Goal: Transaction & Acquisition: Subscribe to service/newsletter

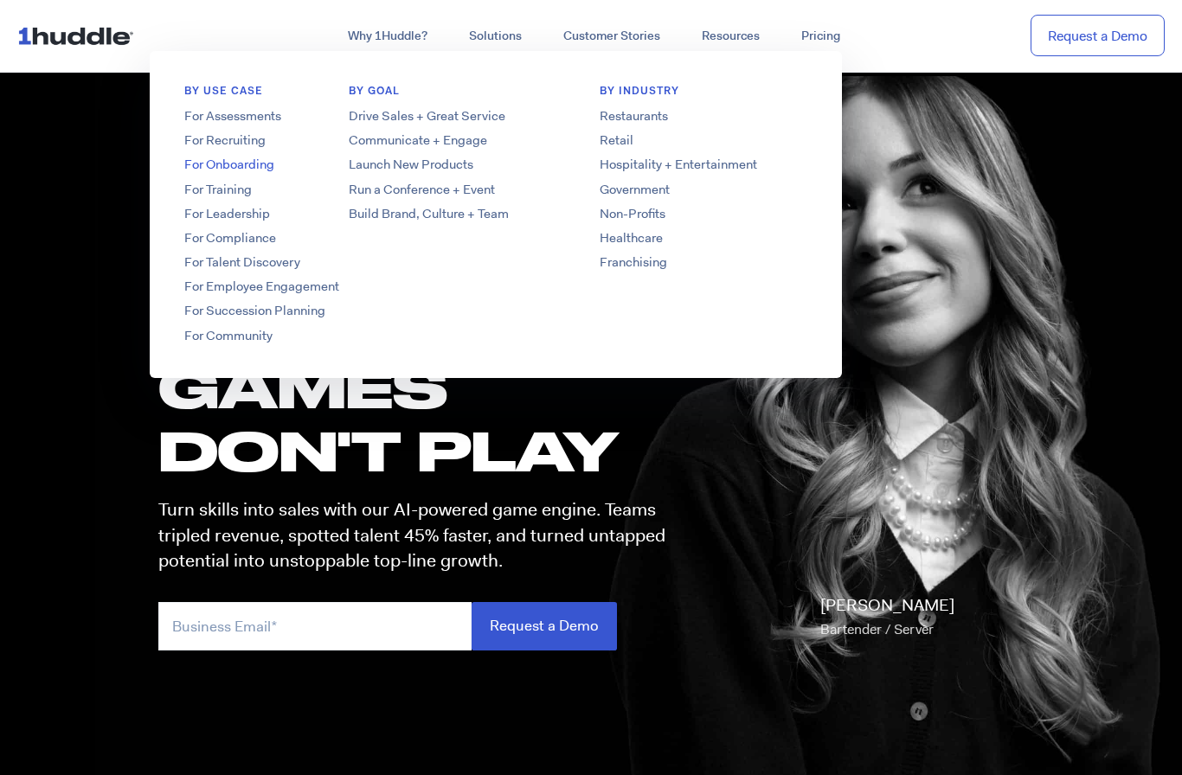
click at [231, 169] on link "For Onboarding" at bounding box center [288, 165] width 277 height 18
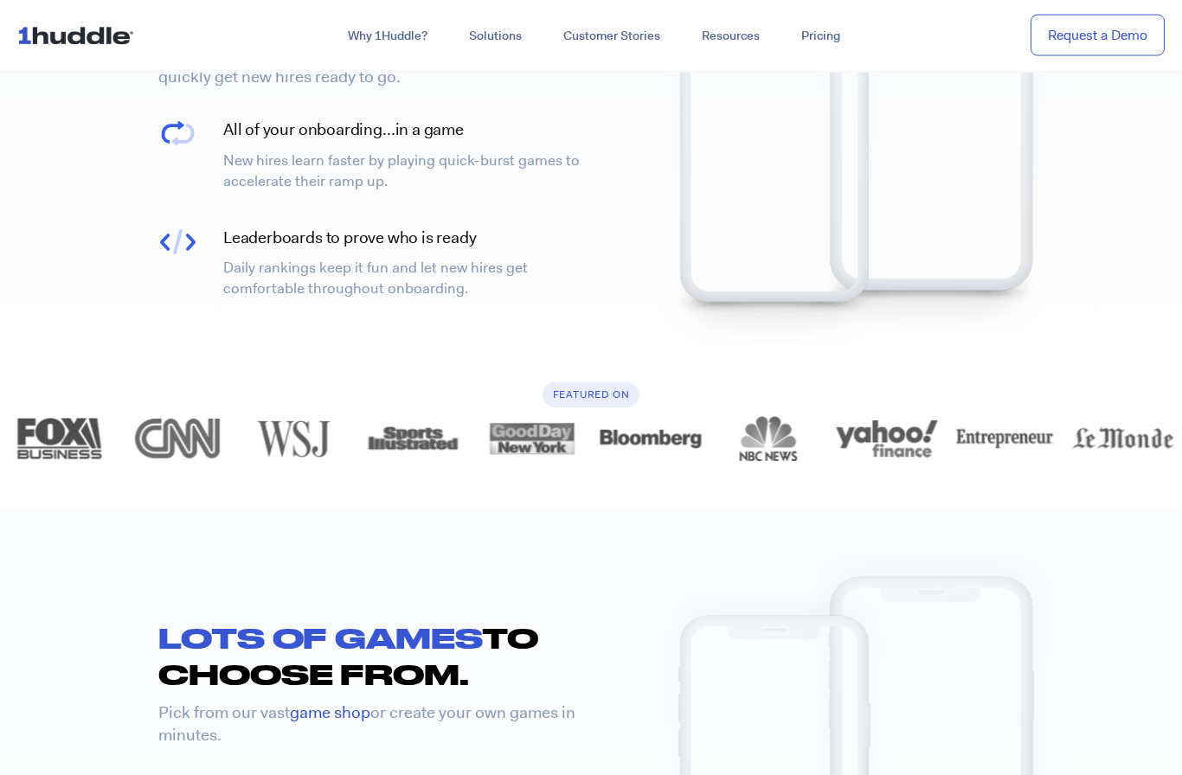
scroll to position [1767, 0]
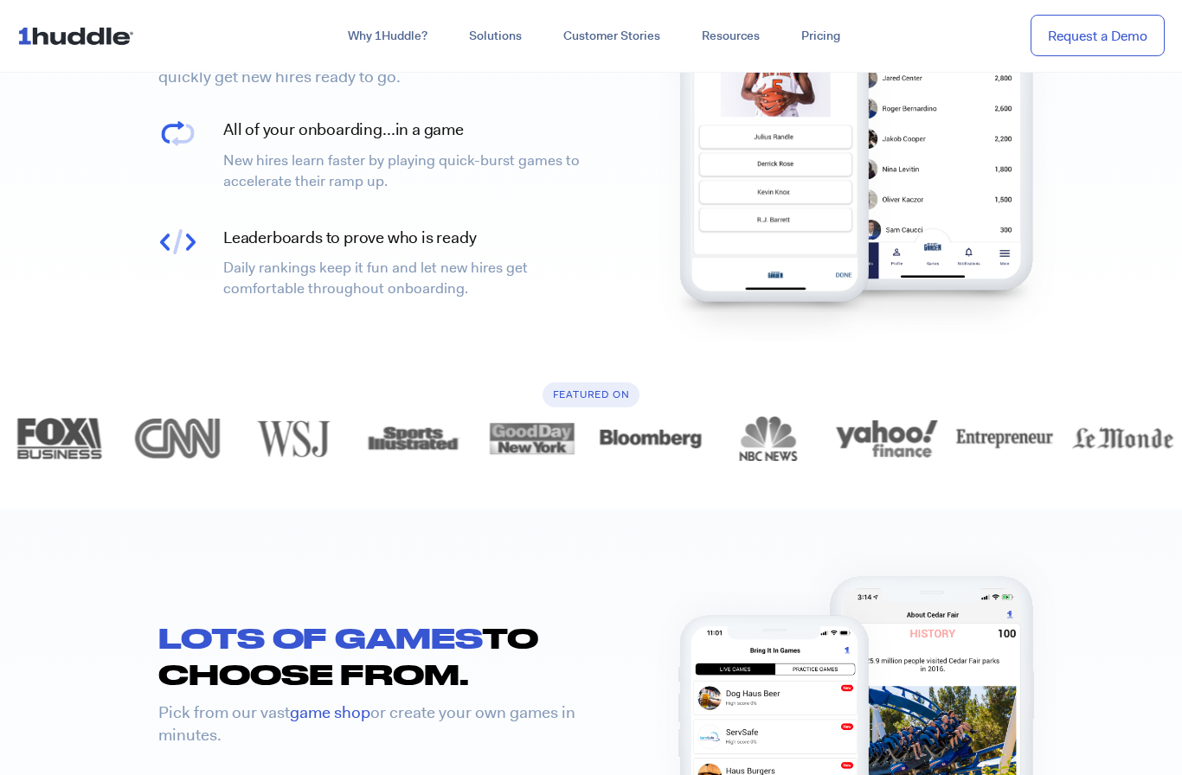
click at [1111, 688] on section "LOTS OF GAMES TO CHOOSE FROM. Pick from our vast game shop or create your own g…" at bounding box center [591, 790] width 1182 height 561
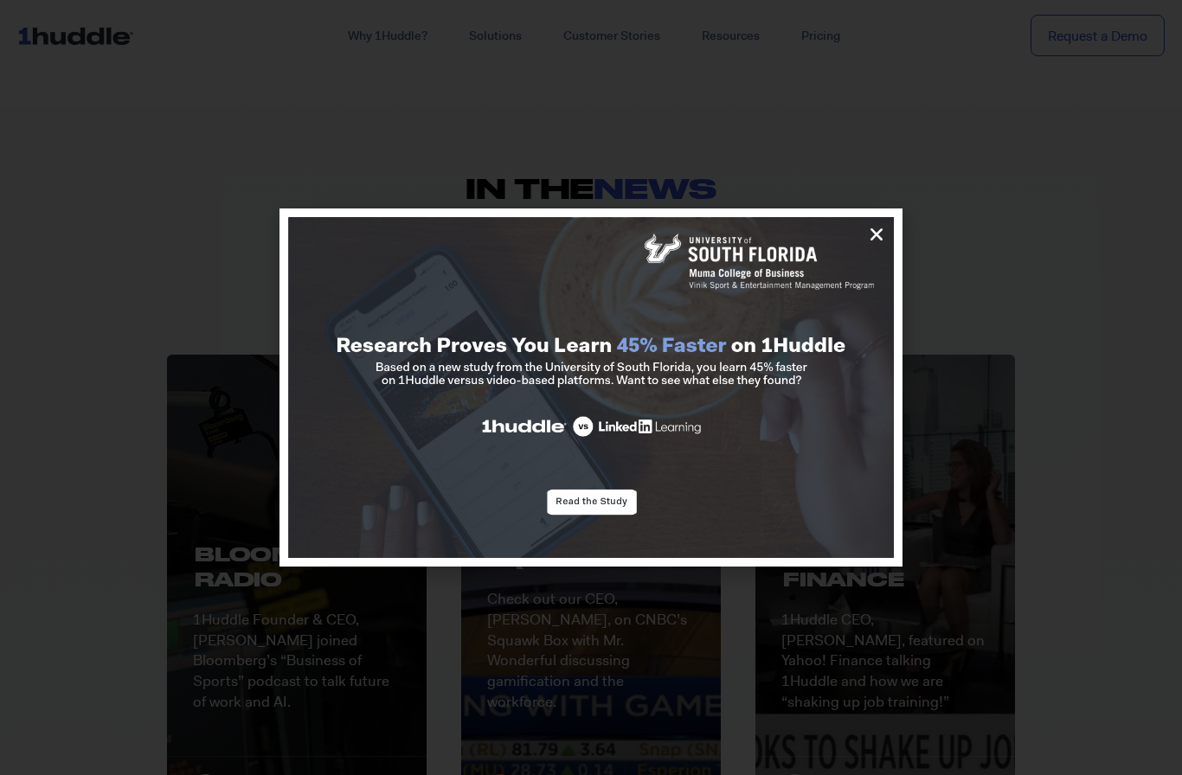
scroll to position [4060, 0]
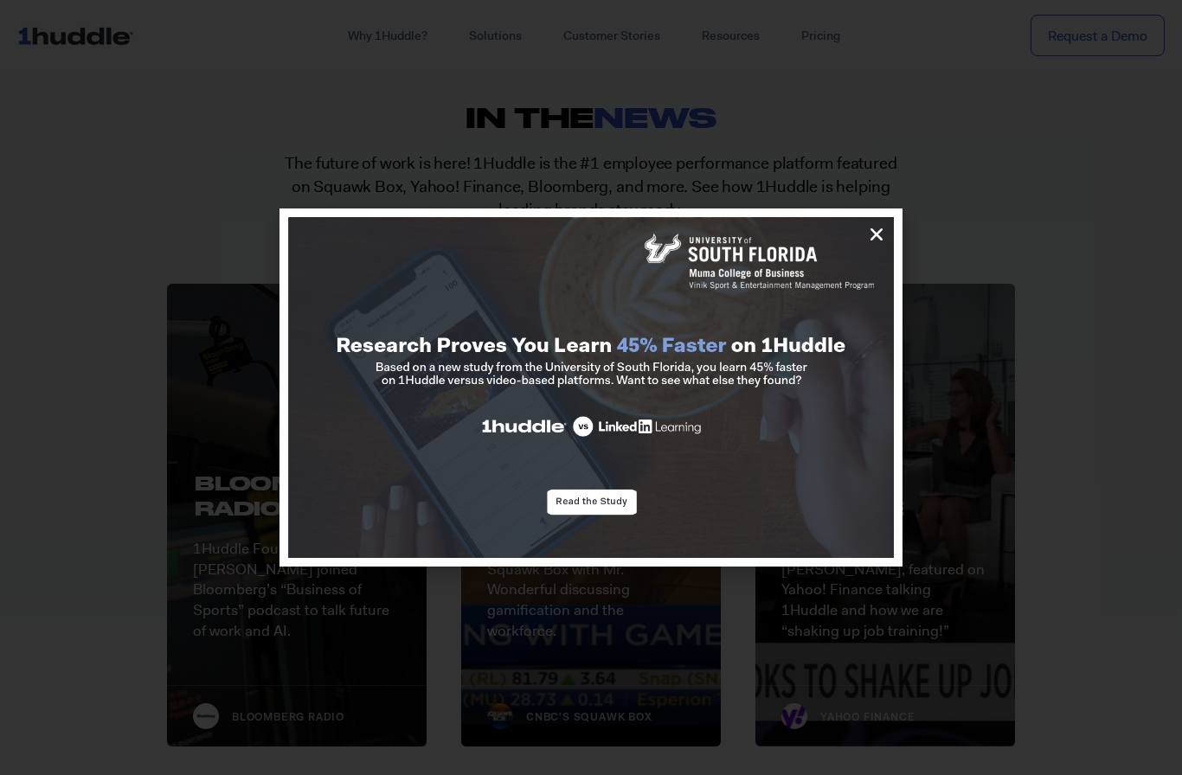
click at [831, 123] on div at bounding box center [591, 387] width 1182 height 775
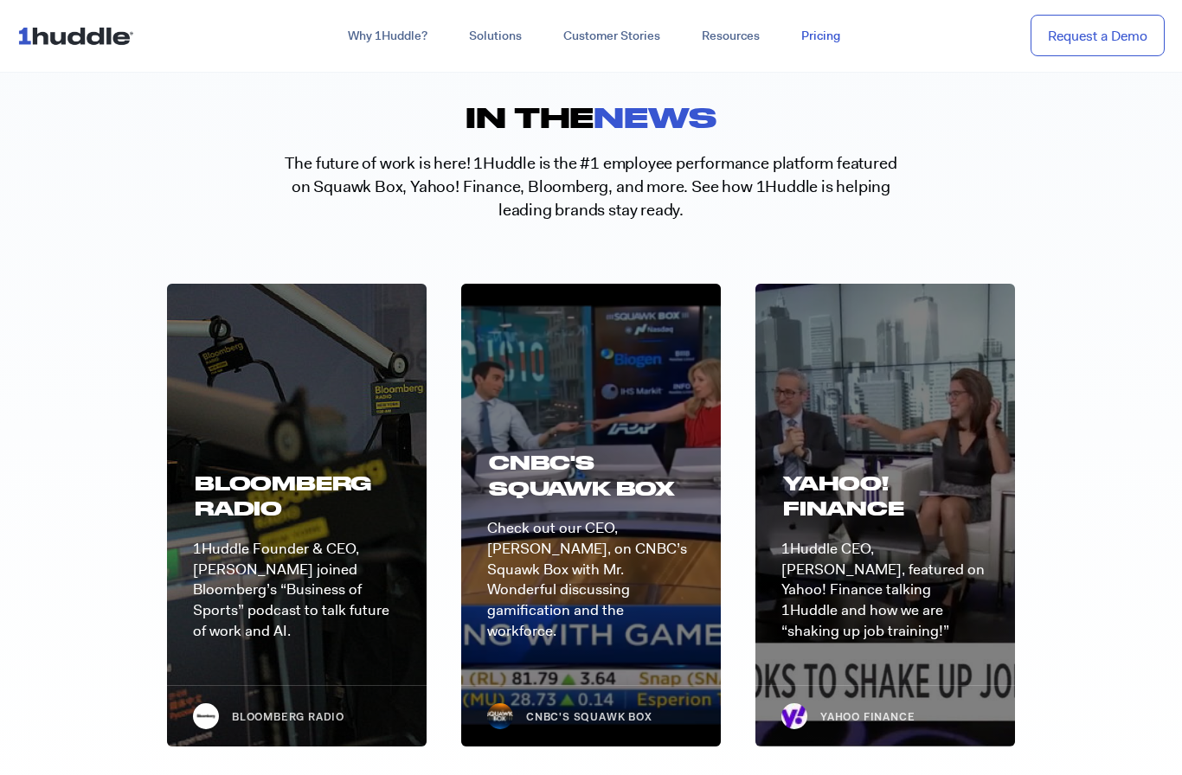
click at [822, 39] on link "Pricing" at bounding box center [821, 36] width 80 height 31
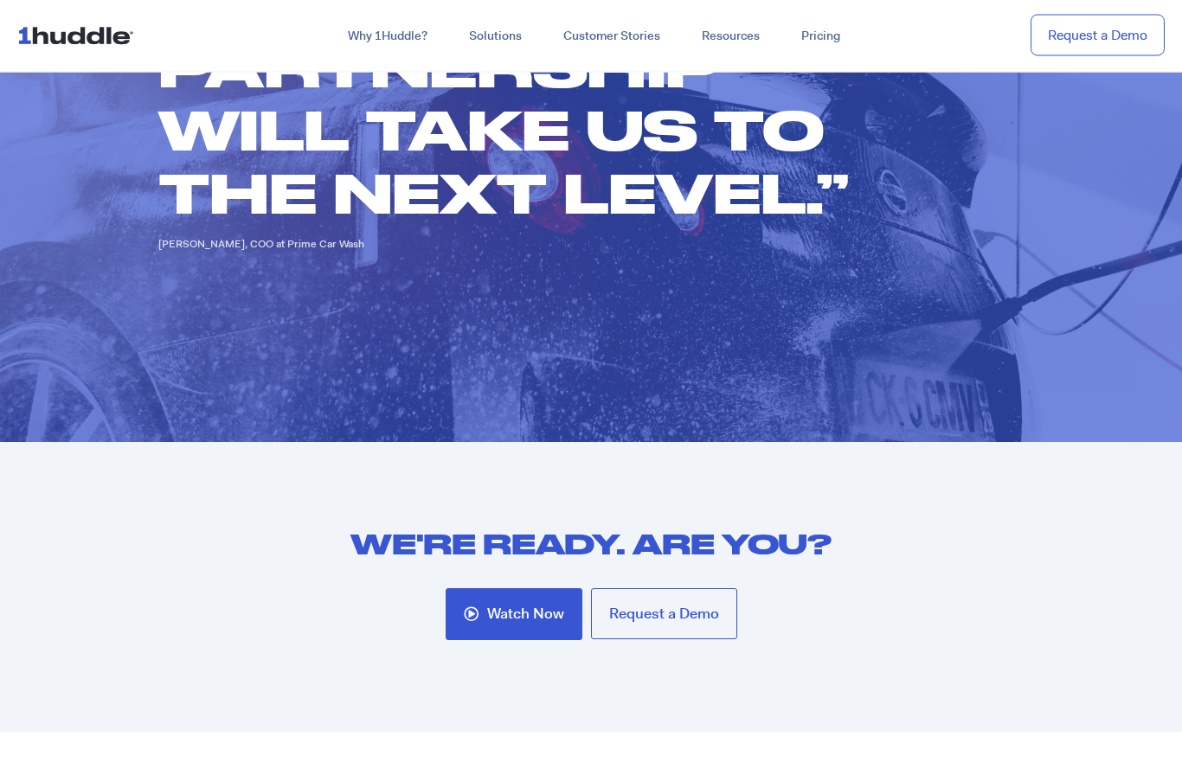
scroll to position [4697, 0]
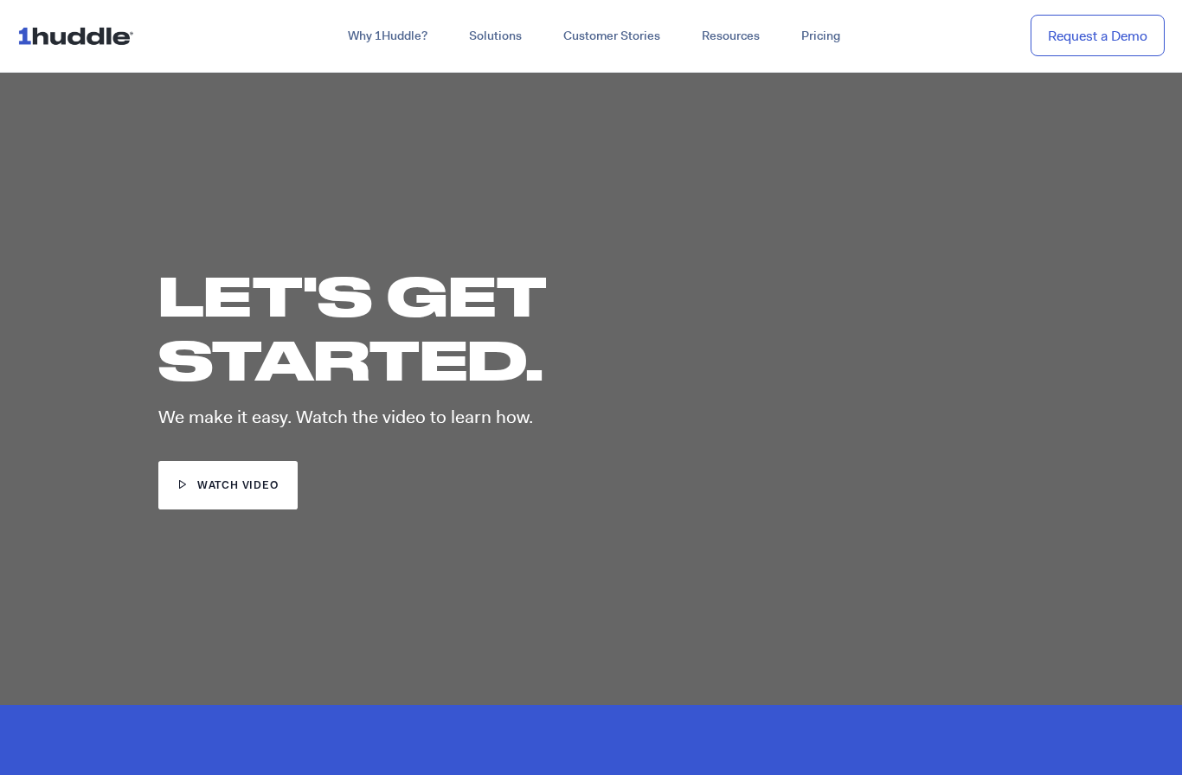
scroll to position [4807, 0]
